Goal: Information Seeking & Learning: Compare options

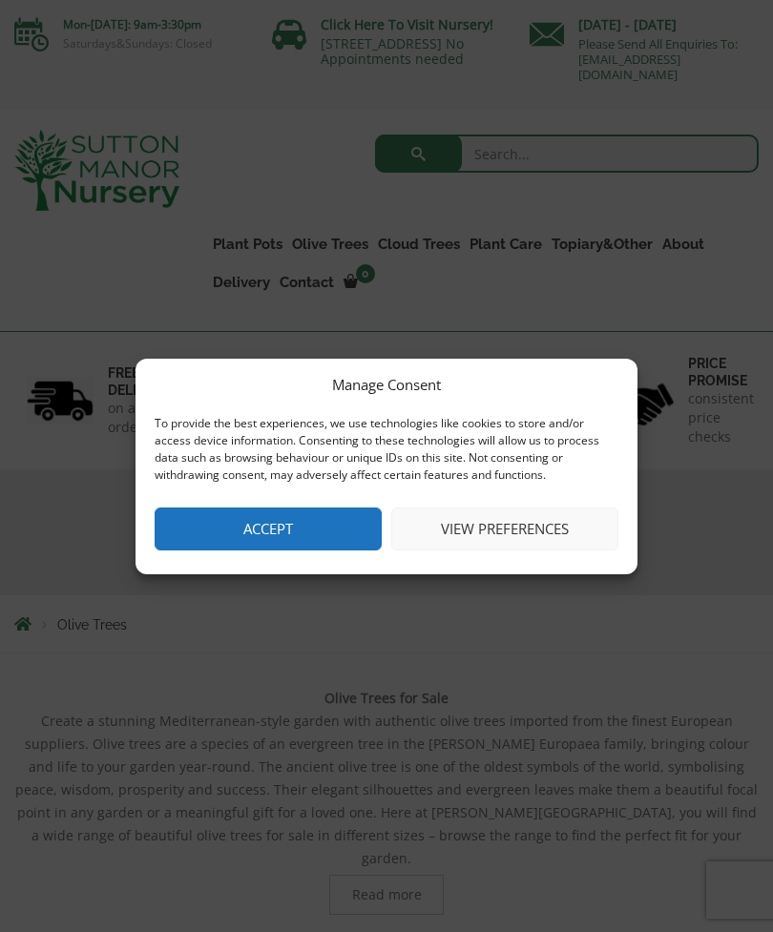
click at [217, 536] on button "Accept" at bounding box center [268, 529] width 227 height 43
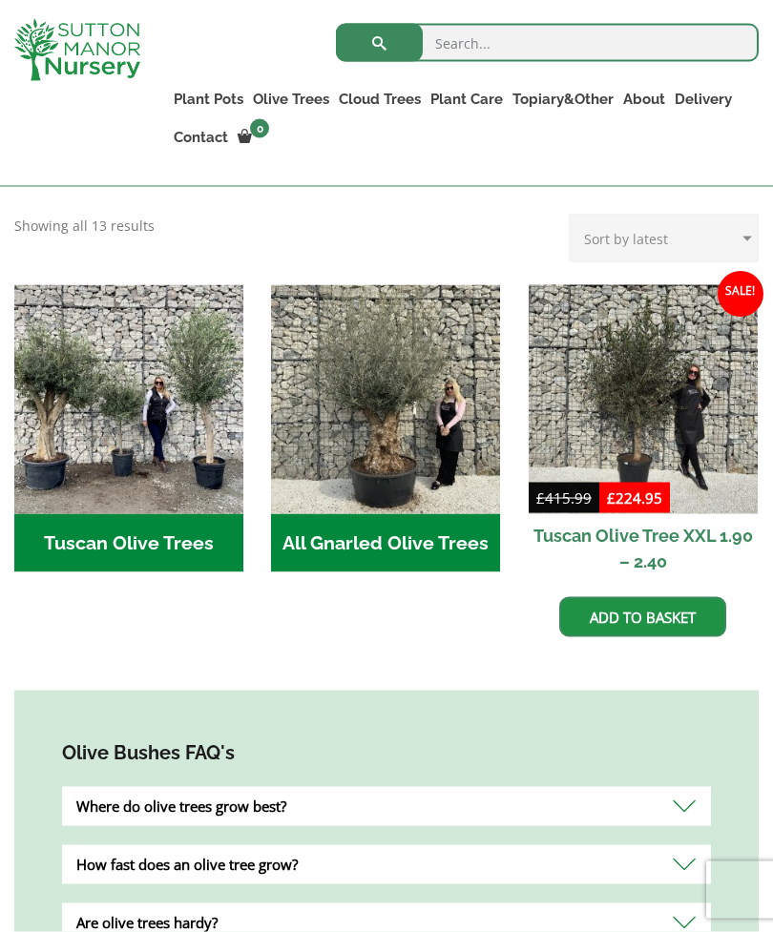
scroll to position [704, 0]
click at [109, 517] on h2 "Tuscan Olive Trees (2)" at bounding box center [128, 543] width 229 height 59
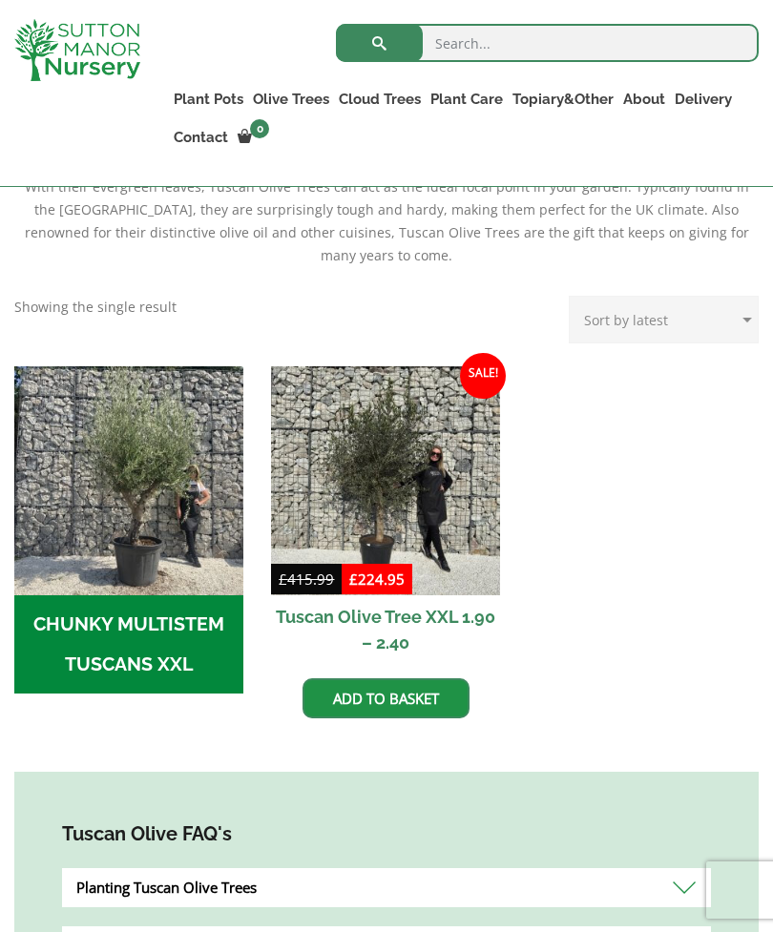
scroll to position [474, 0]
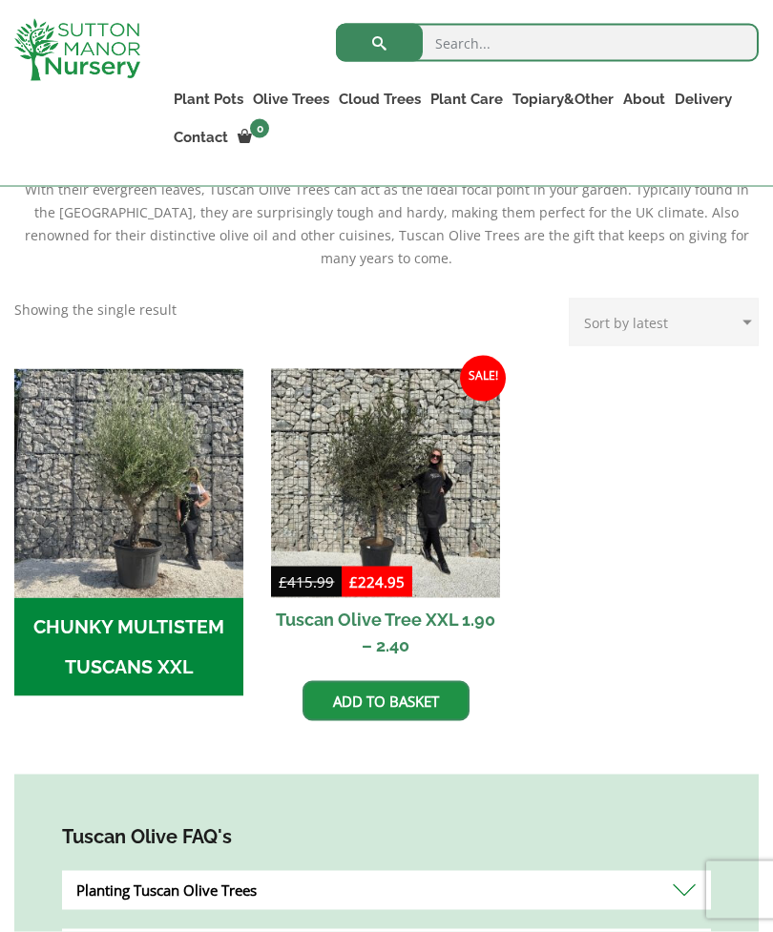
click at [105, 515] on img "Visit product category CHUNKY MULTISTEM TUSCANS XXL" at bounding box center [128, 483] width 229 height 229
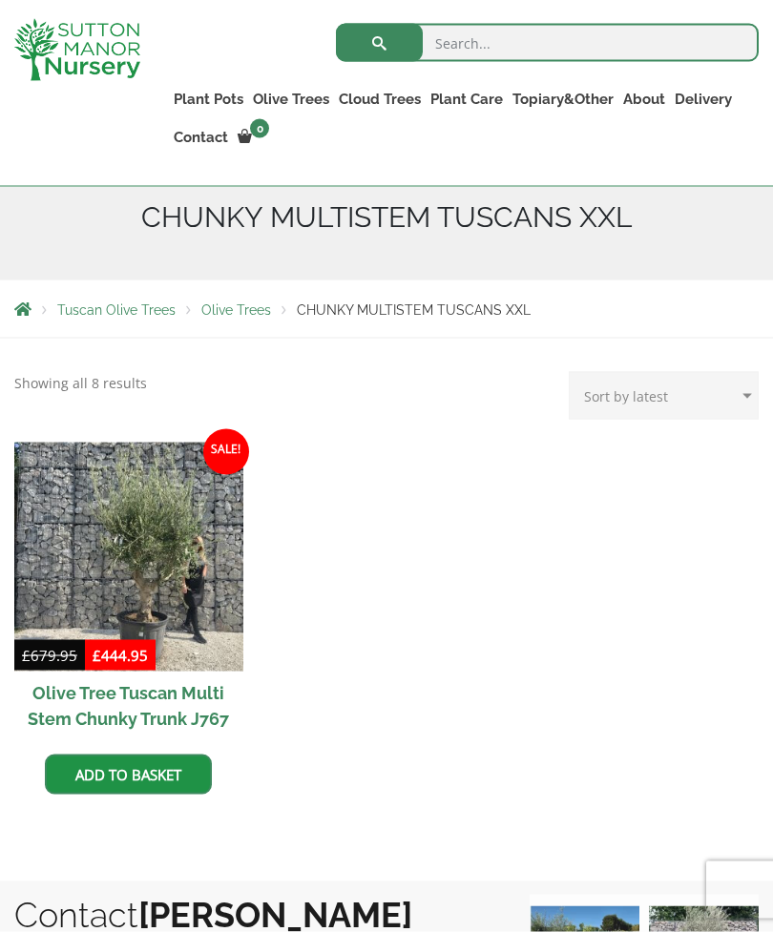
scroll to position [281, 0]
click at [64, 542] on img at bounding box center [128, 556] width 229 height 229
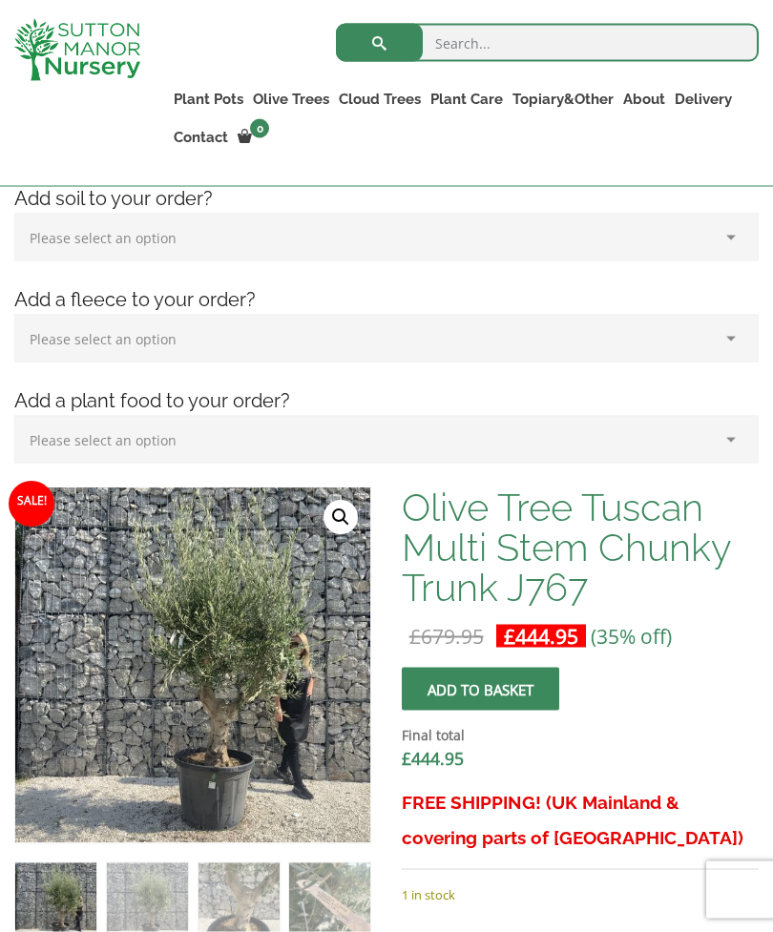
scroll to position [346, 0]
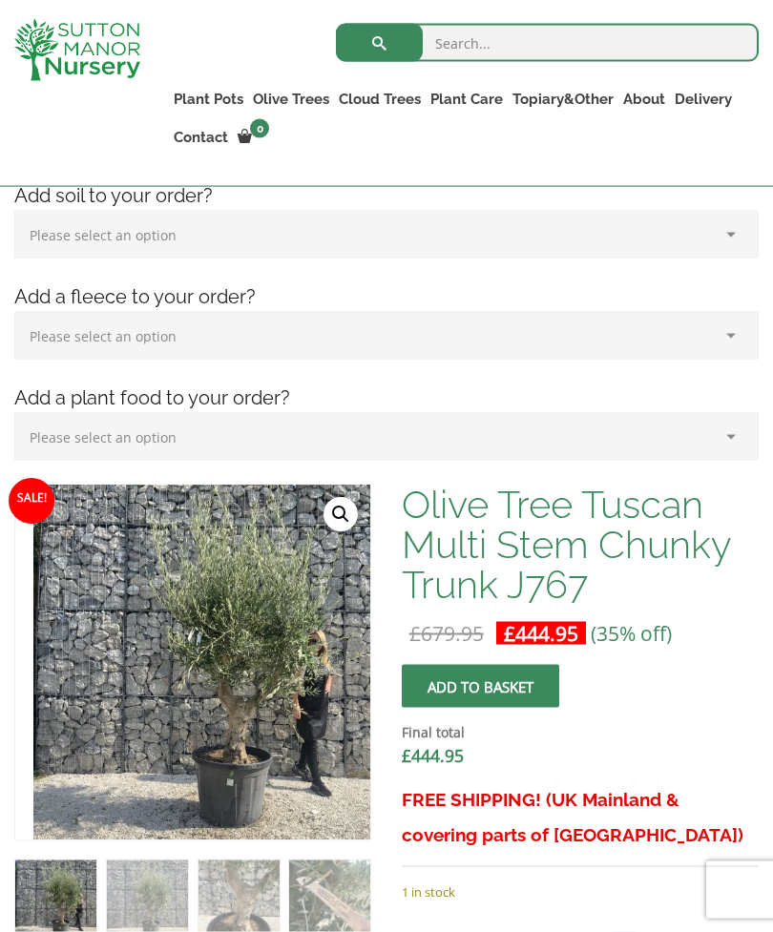
click at [189, 643] on img at bounding box center [455, 908] width 845 height 845
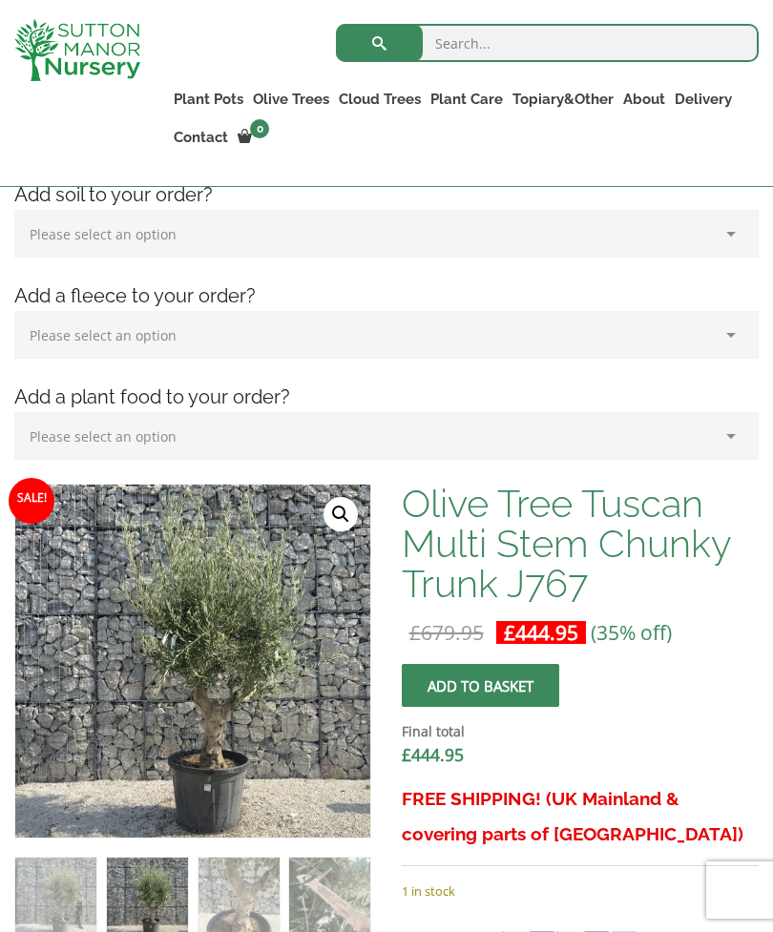
click at [218, 677] on img at bounding box center [437, 907] width 845 height 845
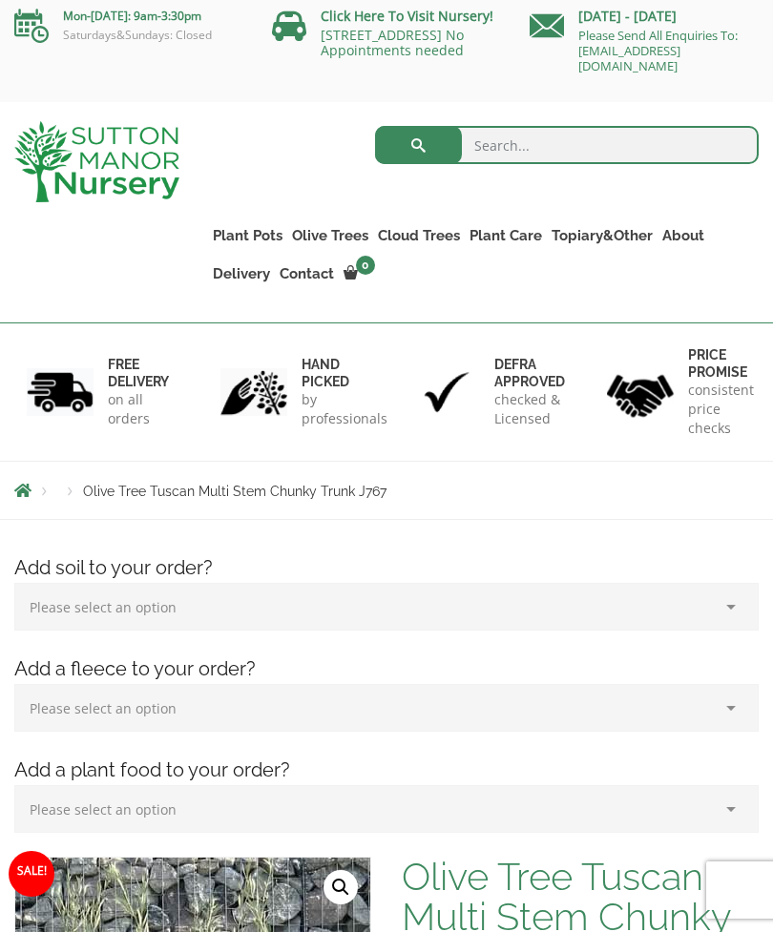
scroll to position [0, 0]
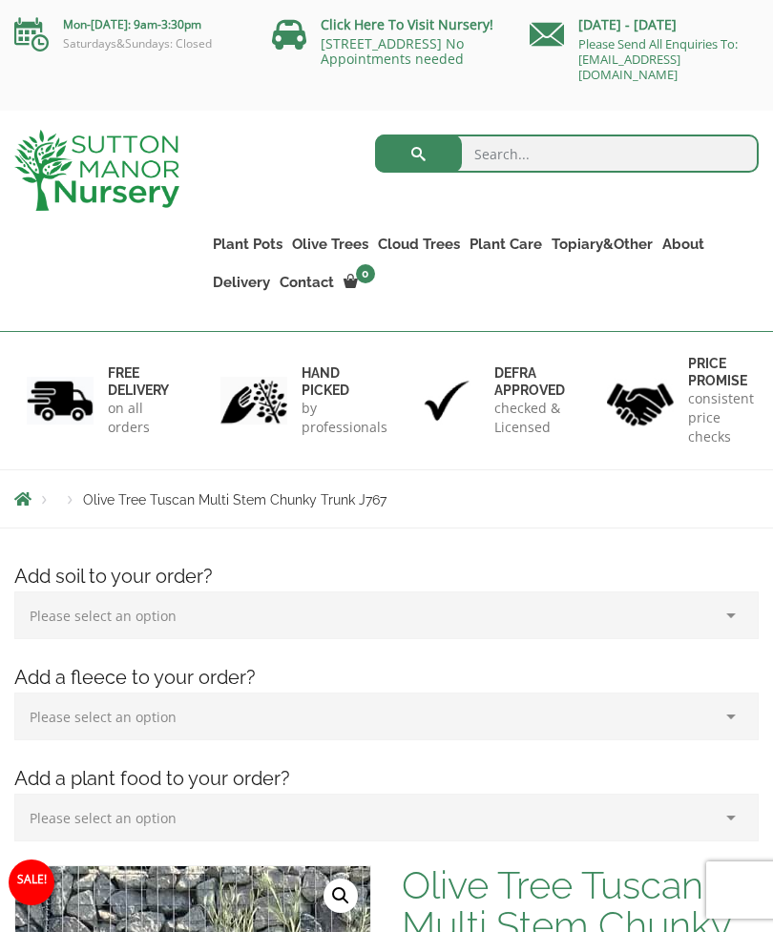
click at [132, 295] on div "Search for: Plant Pots Resin Bonded Pots The Amalfi Pots The Milan Pots The Cap…" at bounding box center [386, 221] width 773 height 221
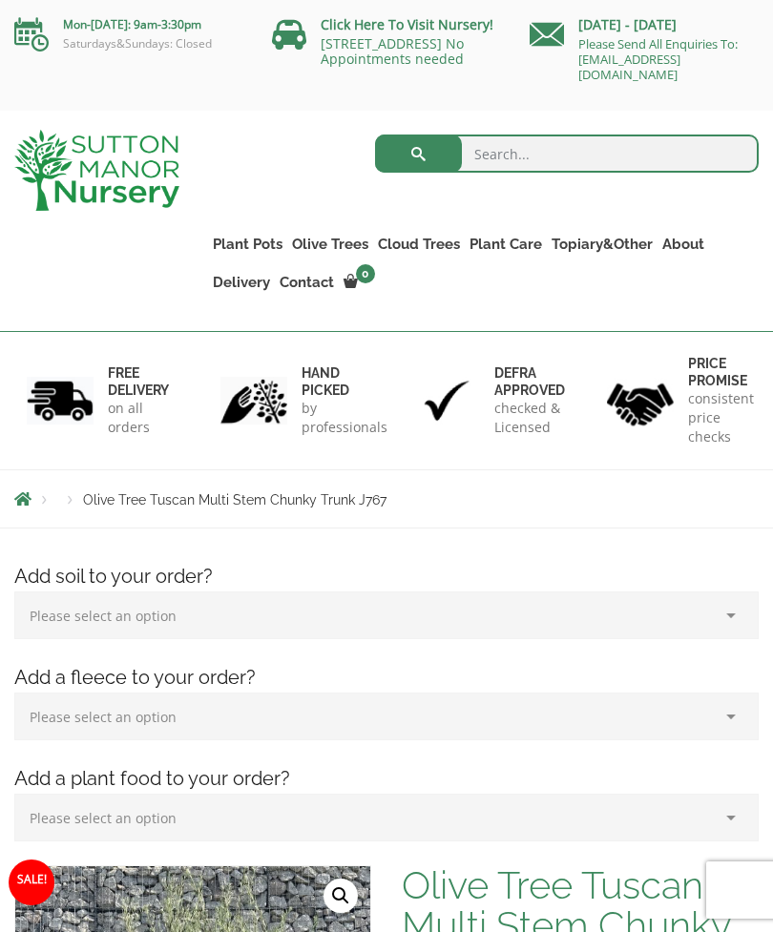
click at [0, 0] on link "Ilex Crenata Cloud Trees" at bounding box center [0, 0] width 0 height 0
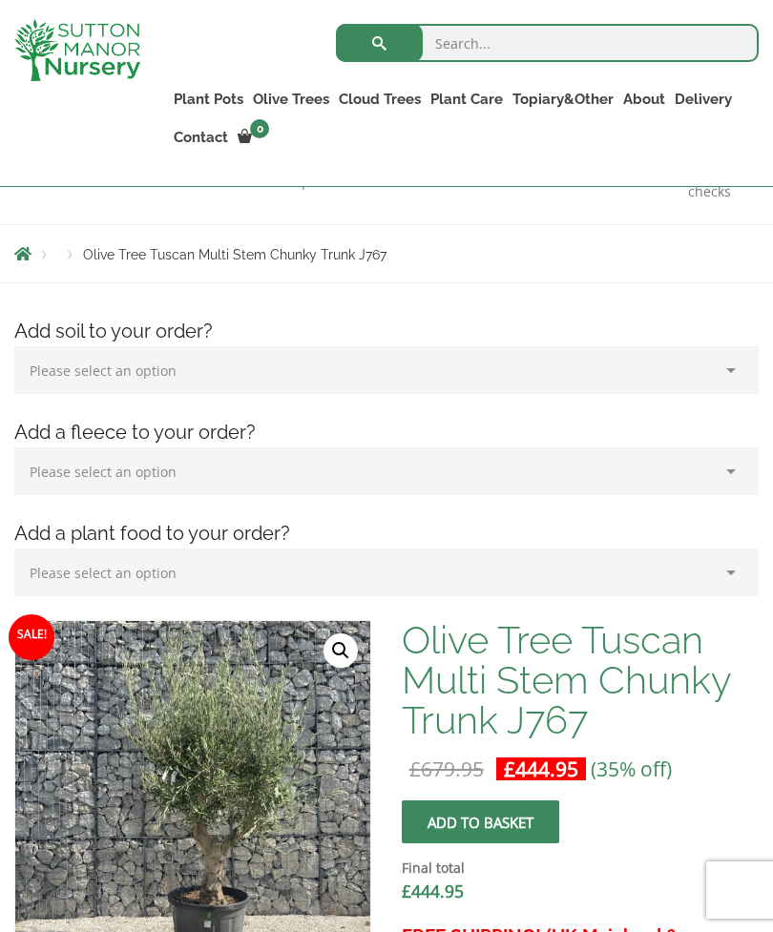
scroll to position [209, 0]
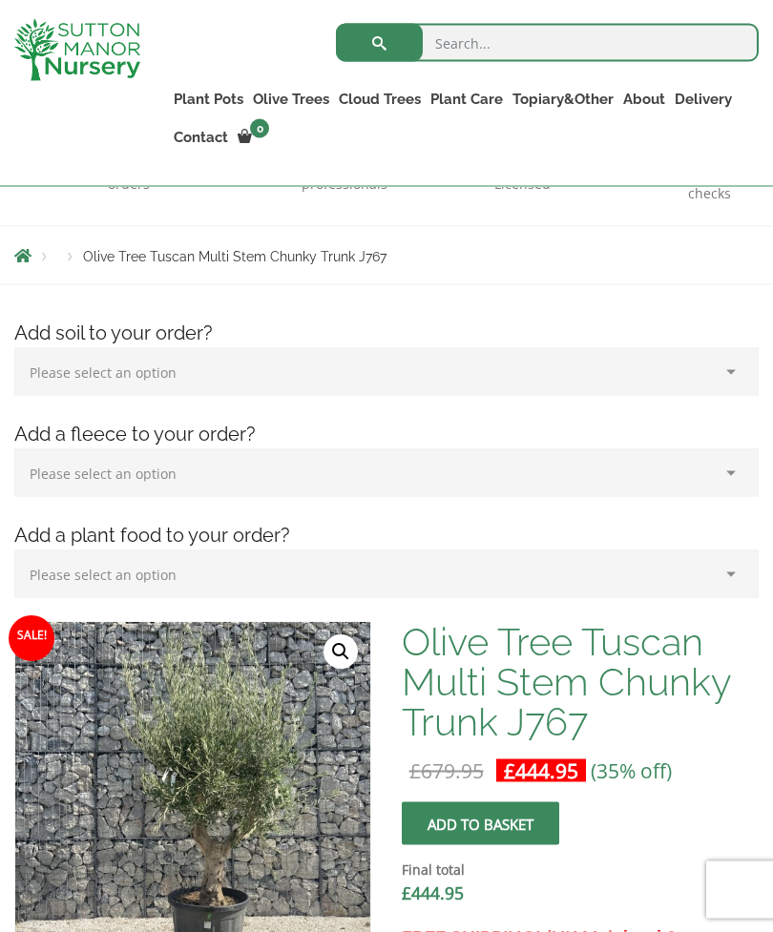
click at [61, 468] on select "Please select an option (x1) Horticultural Fleece (£24.95)" at bounding box center [386, 473] width 744 height 48
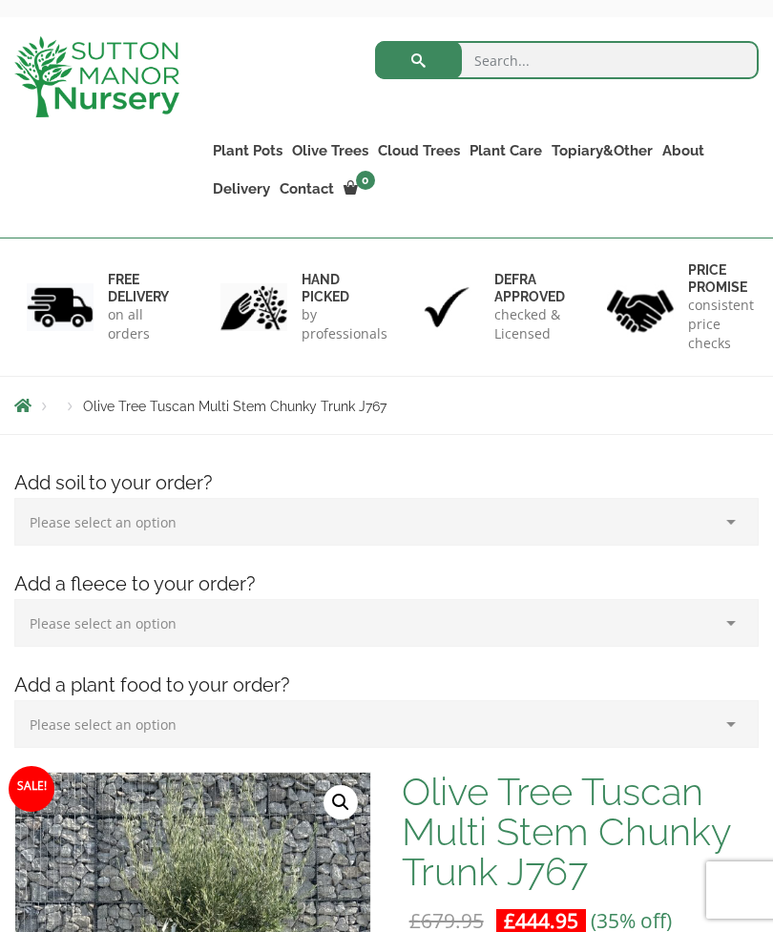
scroll to position [0, 0]
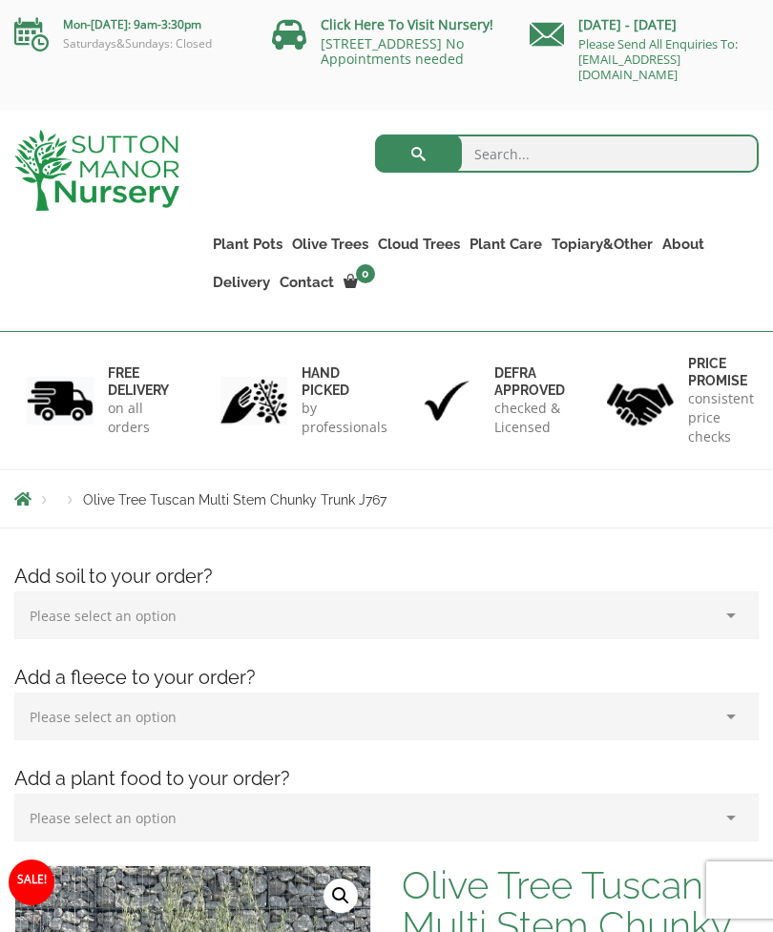
click at [0, 0] on link "Castlewellan" at bounding box center [0, 0] width 0 height 0
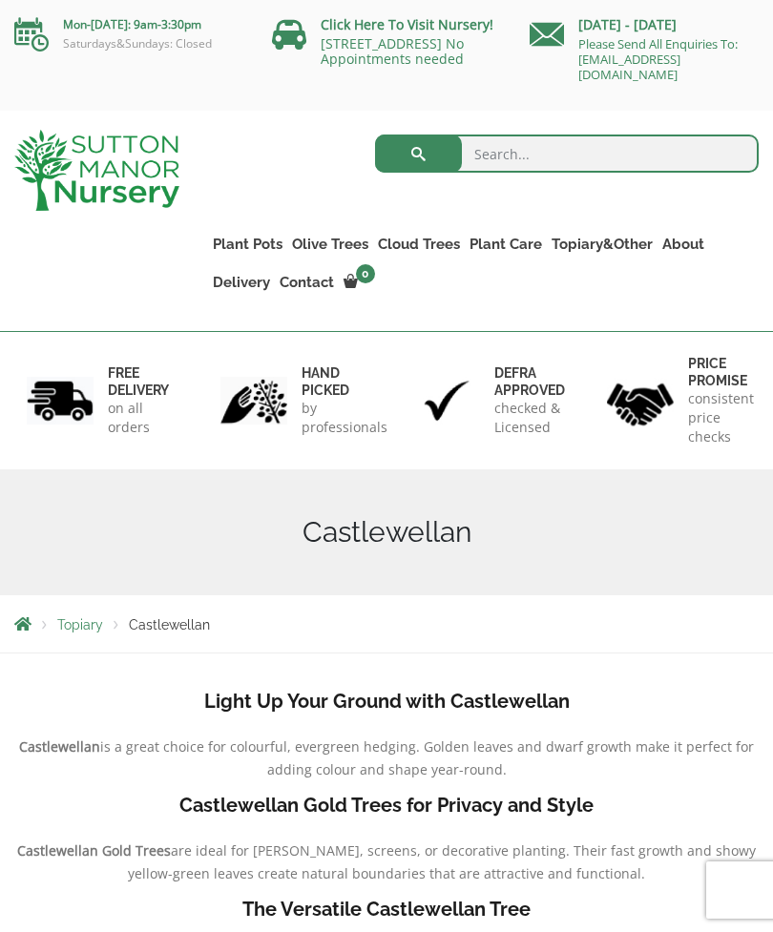
click at [0, 0] on link "Ligustrum Pom Poms" at bounding box center [0, 0] width 0 height 0
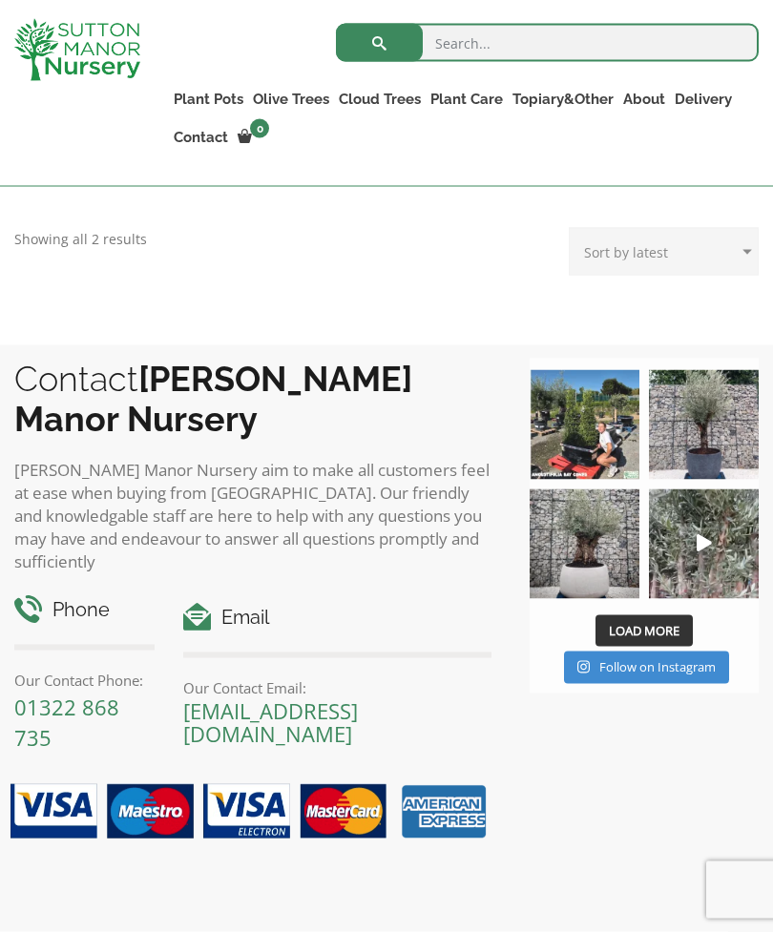
scroll to position [767, 0]
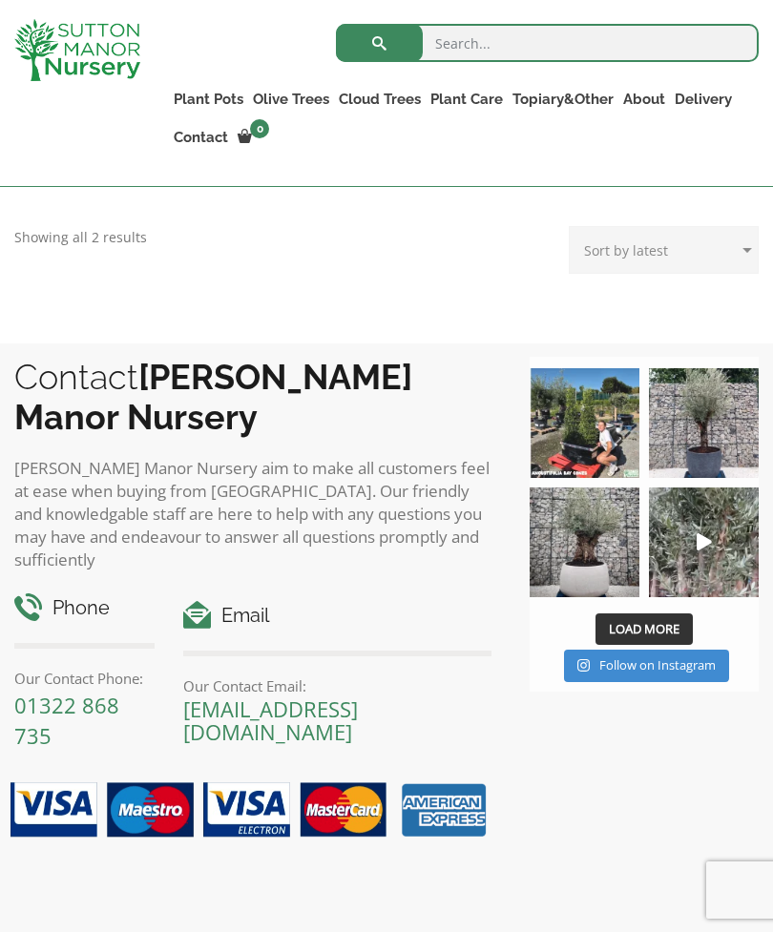
click at [696, 424] on img at bounding box center [704, 423] width 110 height 110
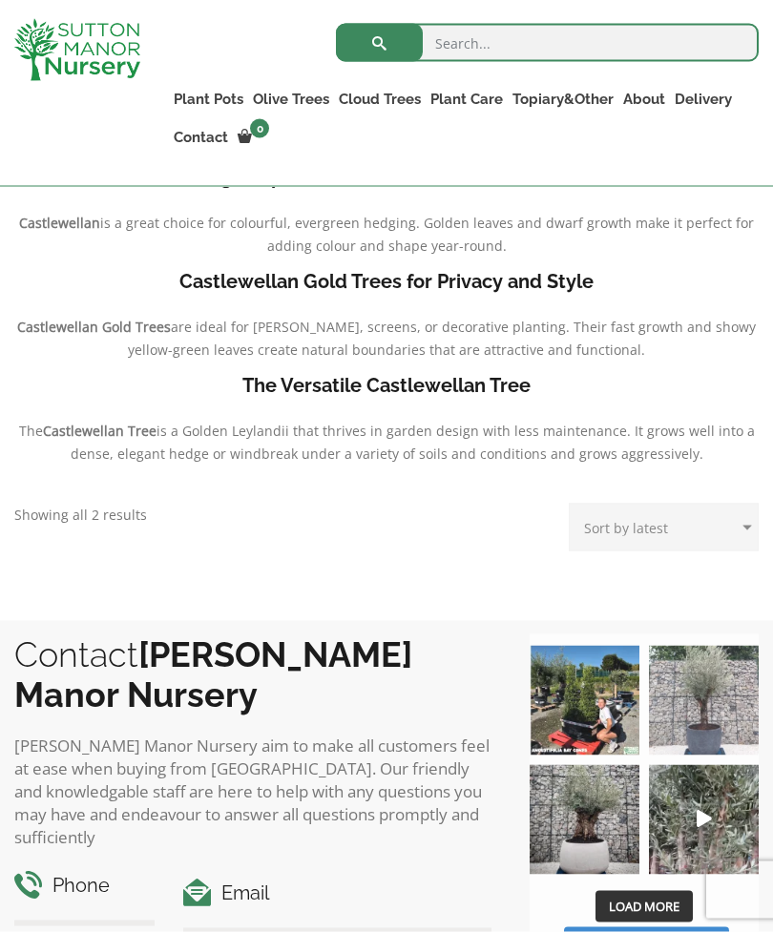
scroll to position [0, 0]
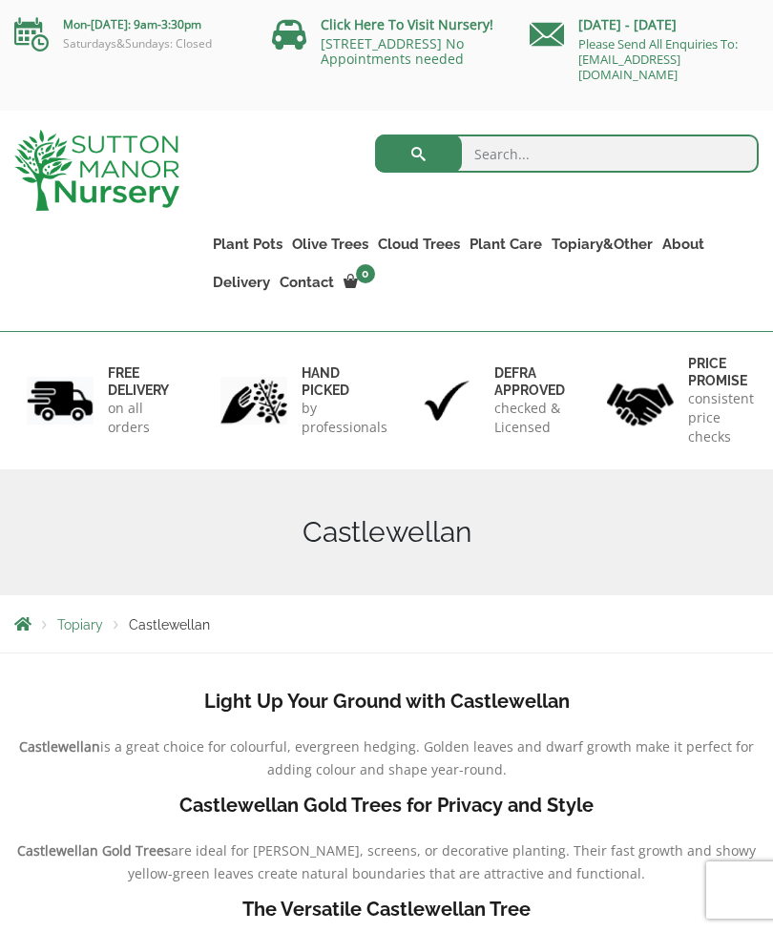
click at [0, 0] on link "Multi Stem Olives (Arcadia Range)" at bounding box center [0, 0] width 0 height 0
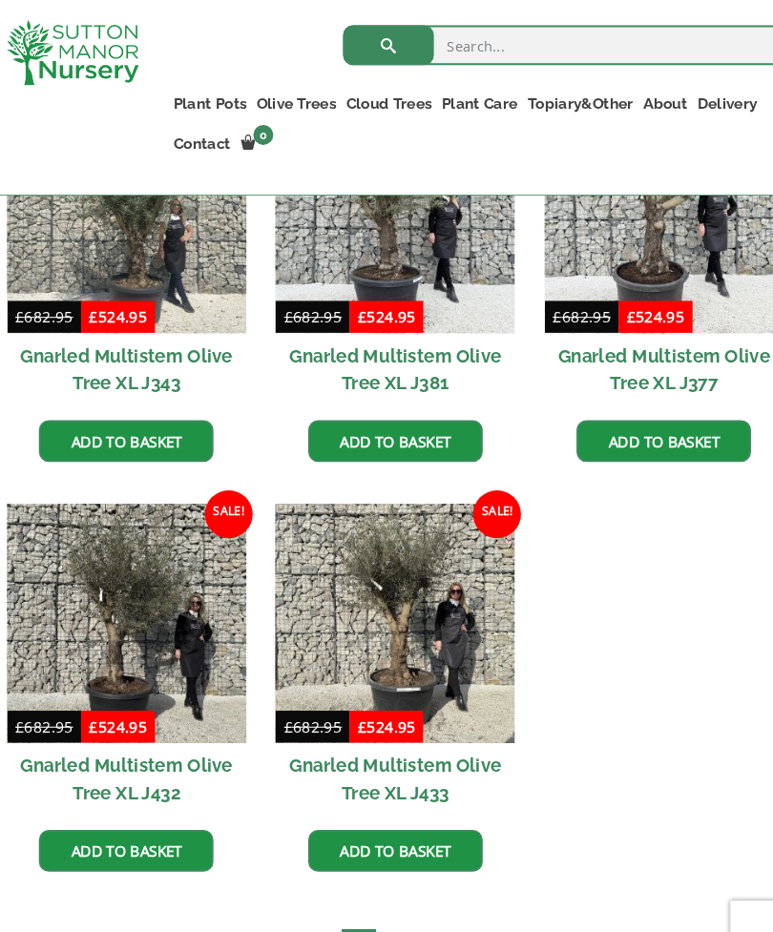
scroll to position [2172, 0]
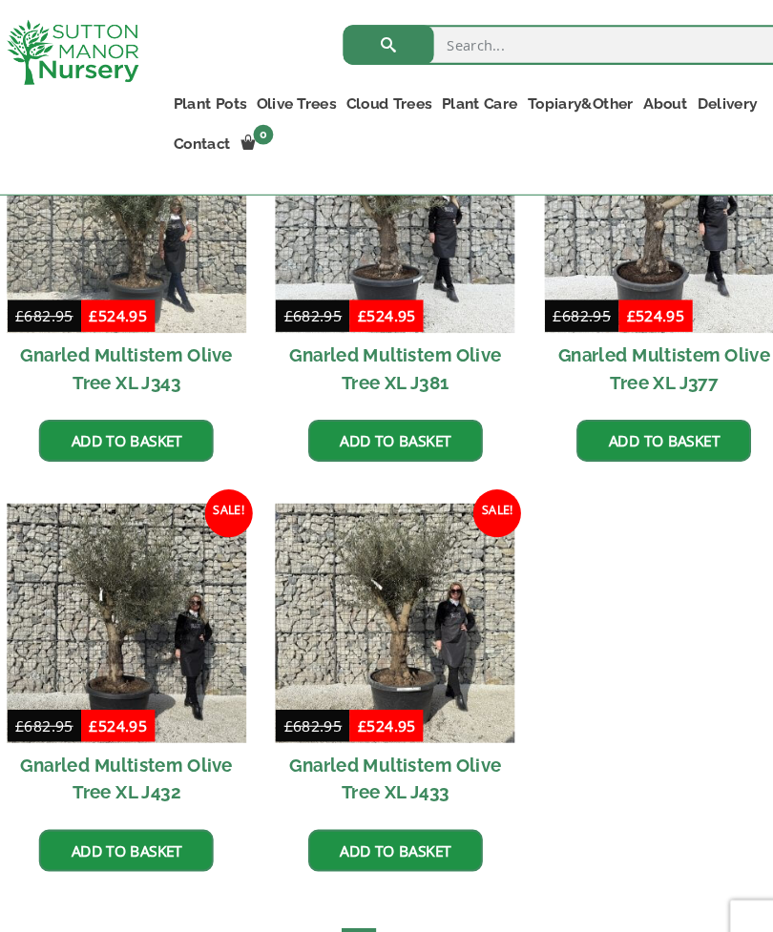
click at [379, 889] on link "2" at bounding box center [383, 903] width 33 height 31
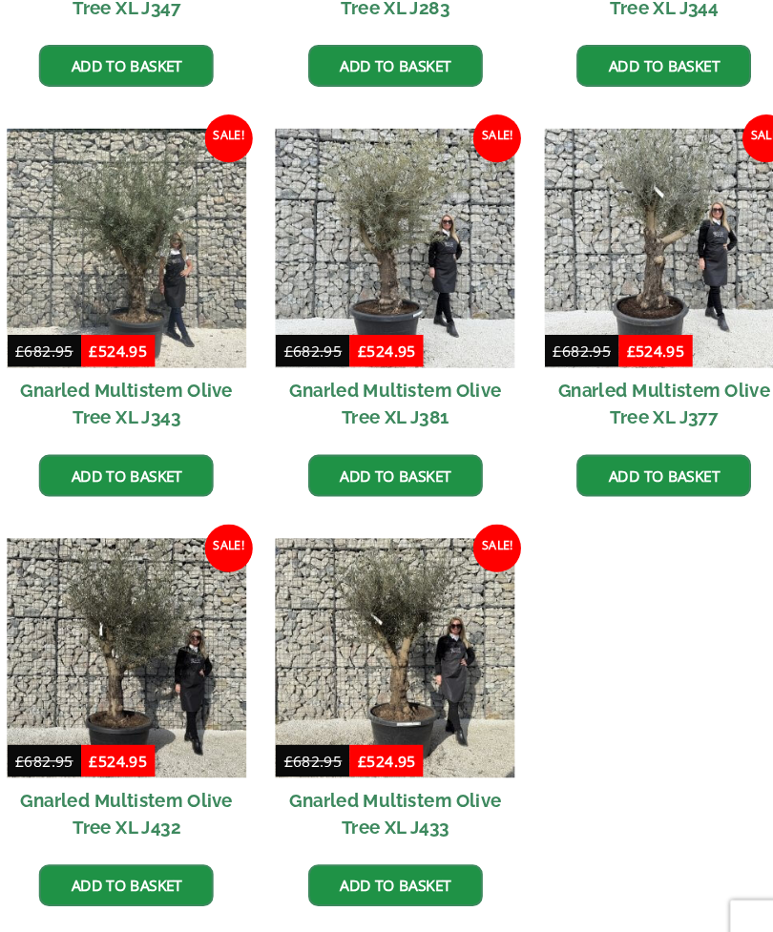
scroll to position [2195, 0]
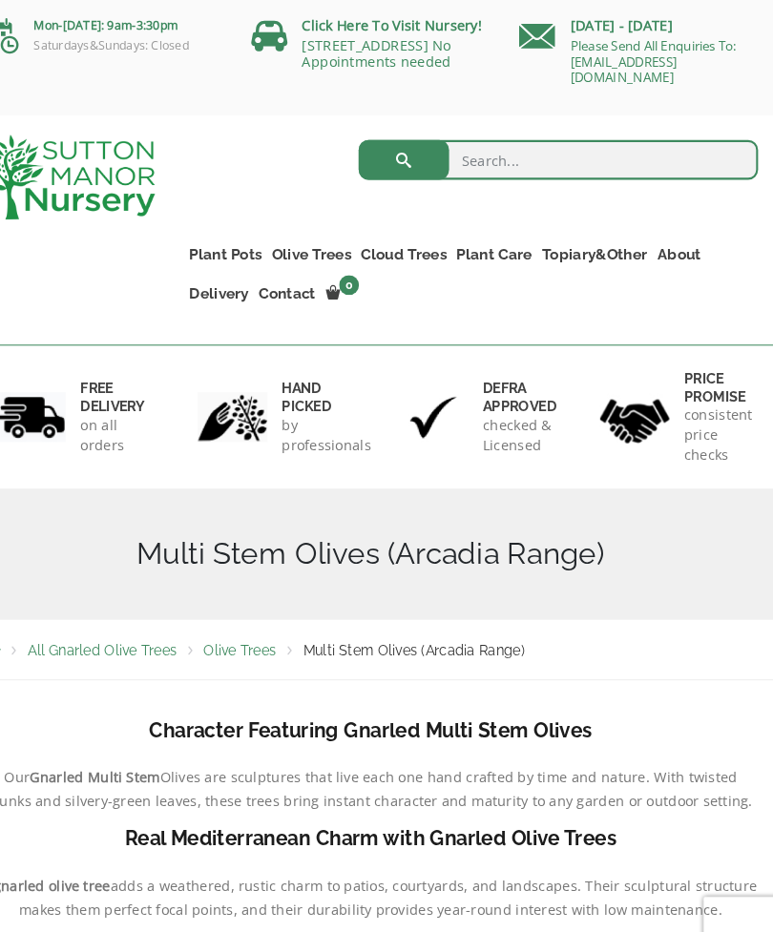
scroll to position [0, 0]
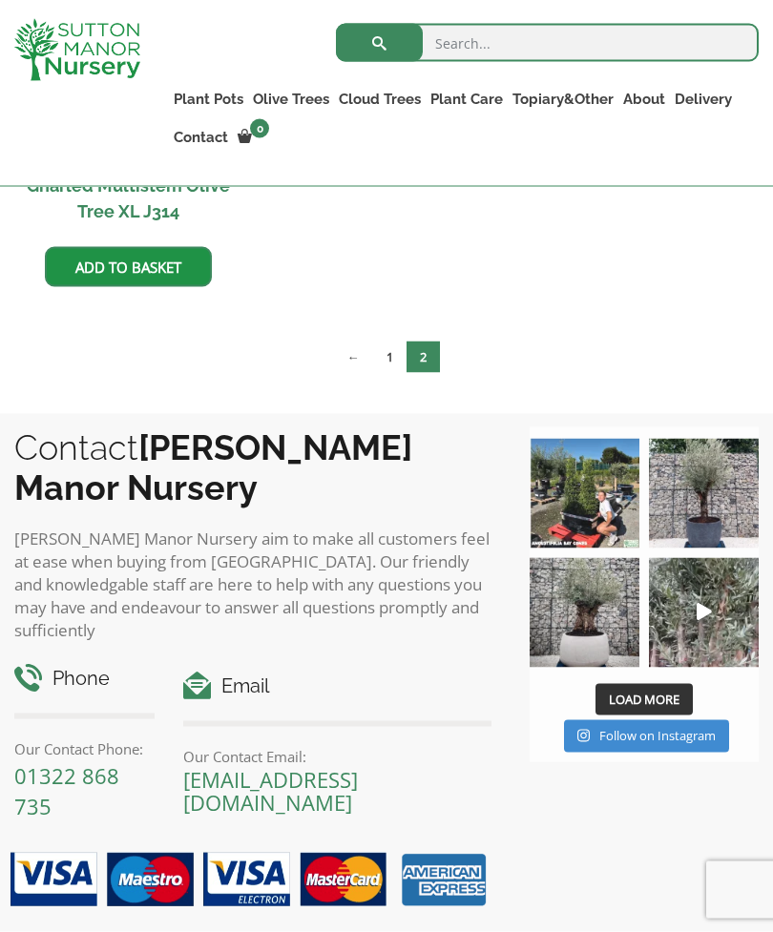
scroll to position [790, 0]
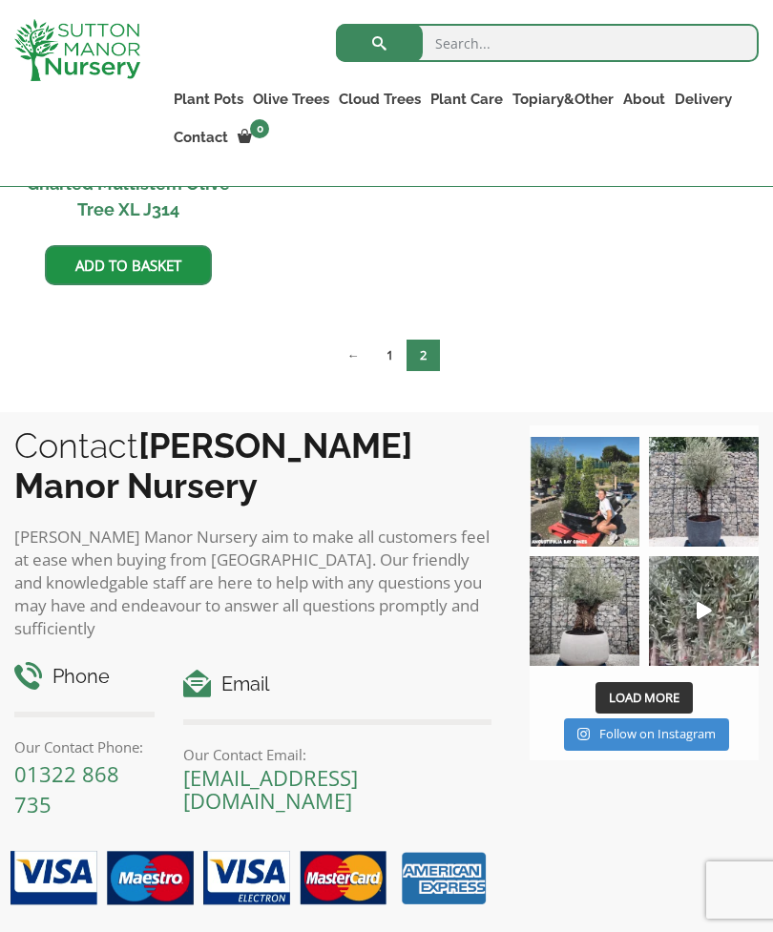
click at [552, 512] on img at bounding box center [585, 492] width 110 height 110
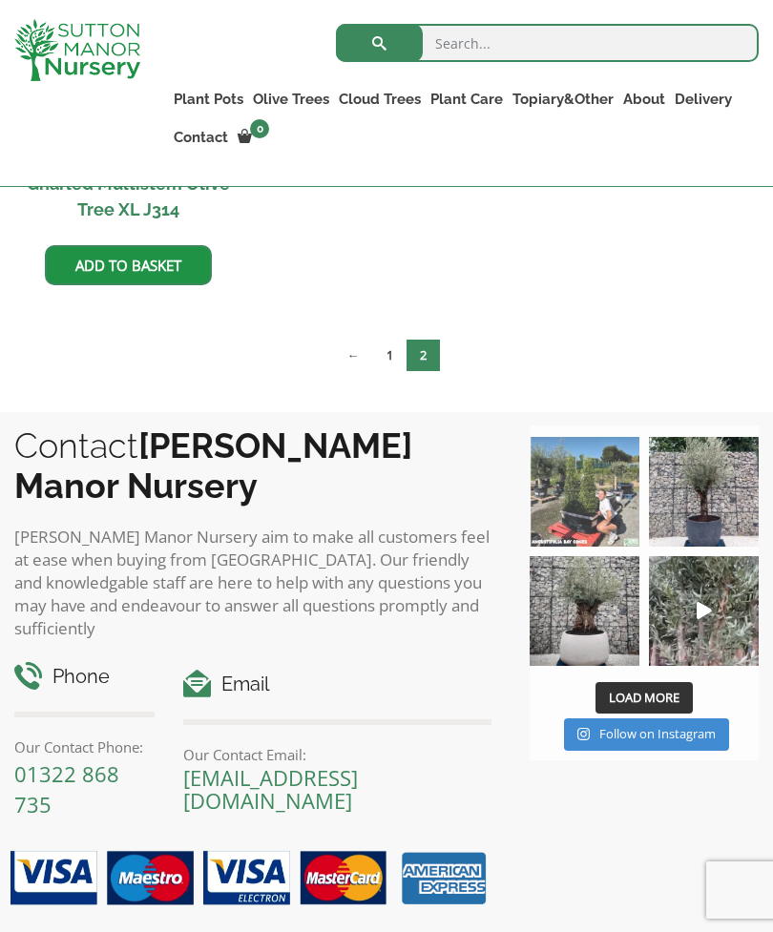
scroll to position [821, 0]
